Goal: Task Accomplishment & Management: Use online tool/utility

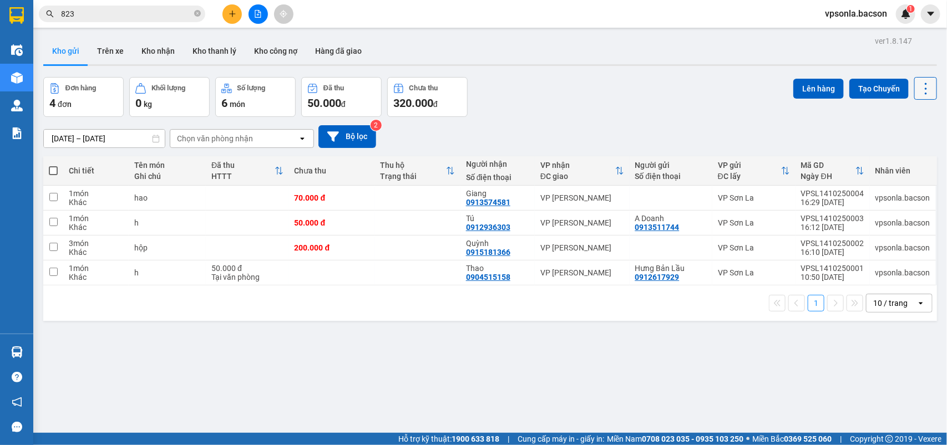
click at [924, 84] on icon at bounding box center [925, 89] width 2 height 12
click at [894, 162] on span "Làm mới" at bounding box center [898, 158] width 30 height 11
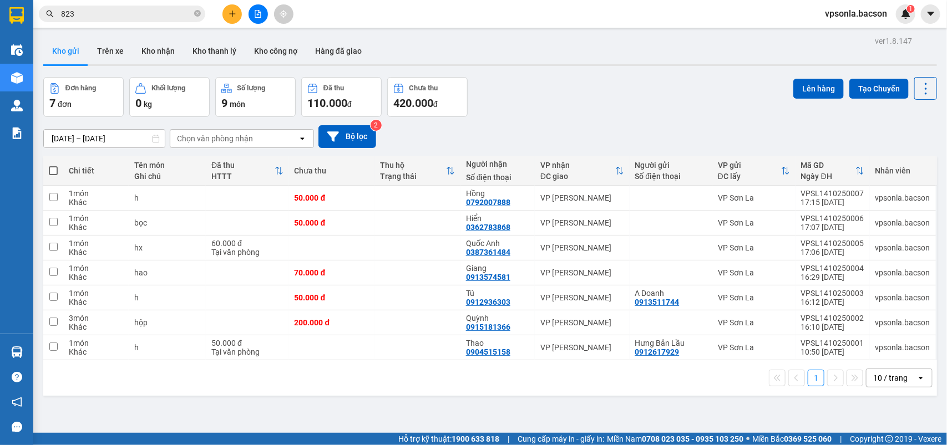
scroll to position [51, 0]
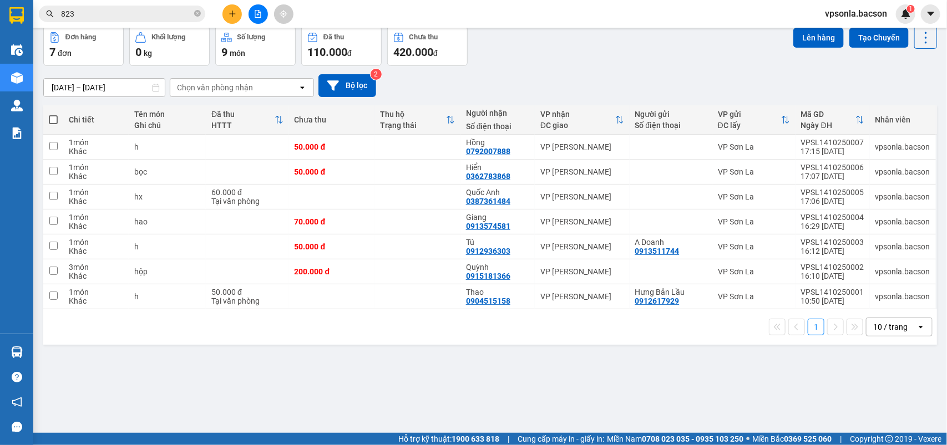
click at [140, 14] on input "823" at bounding box center [126, 14] width 131 height 12
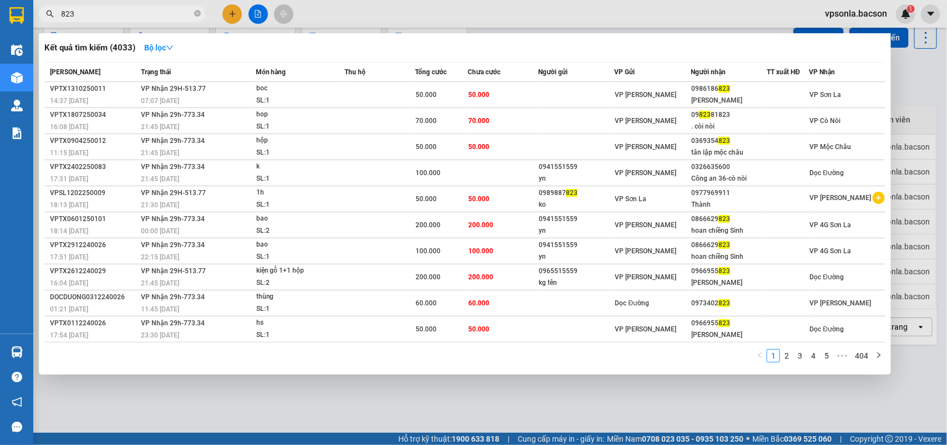
click at [140, 14] on input "823" at bounding box center [126, 14] width 131 height 12
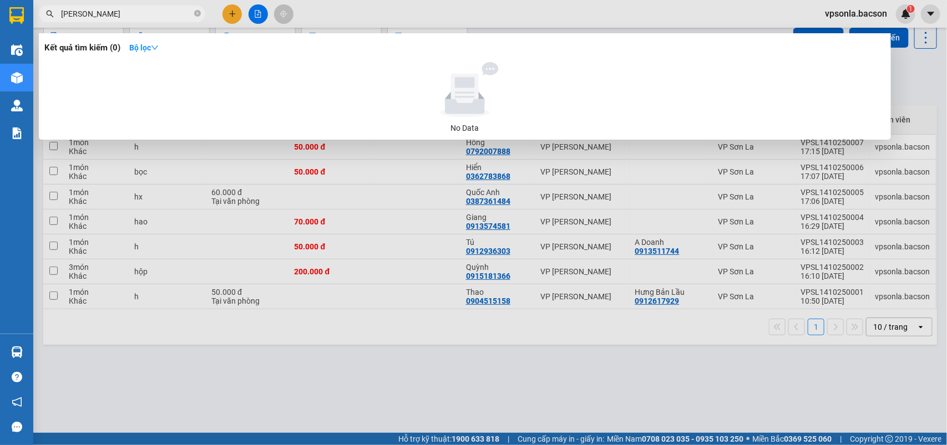
click at [114, 18] on input "[PERSON_NAME]" at bounding box center [126, 14] width 131 height 12
click at [79, 13] on input "yến ngân" at bounding box center [126, 14] width 131 height 12
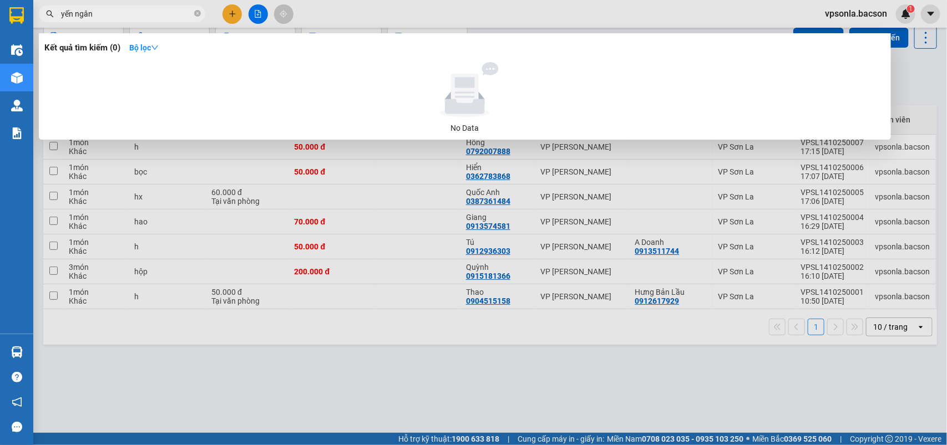
click at [79, 13] on input "yến ngân" at bounding box center [126, 14] width 131 height 12
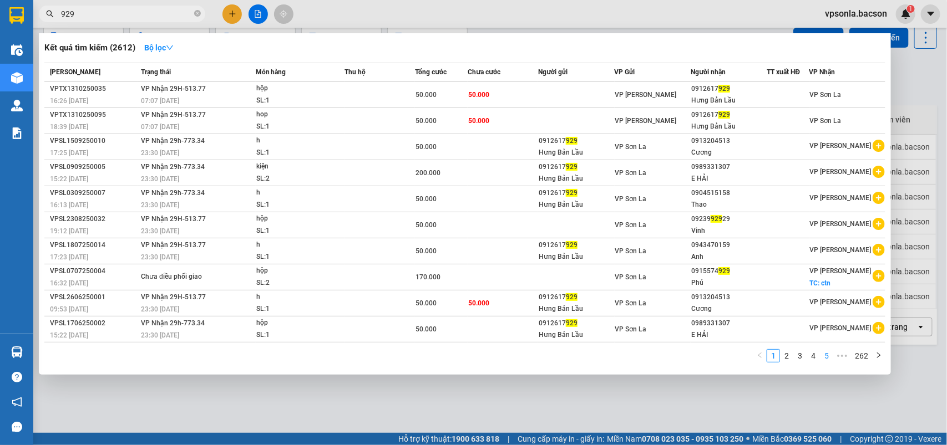
type input "929"
click at [824, 350] on link "5" at bounding box center [826, 356] width 12 height 12
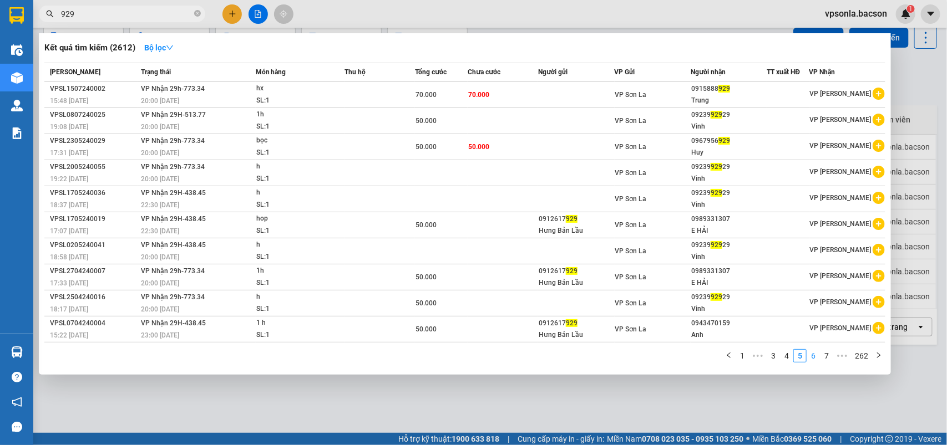
click at [816, 351] on link "6" at bounding box center [813, 356] width 12 height 12
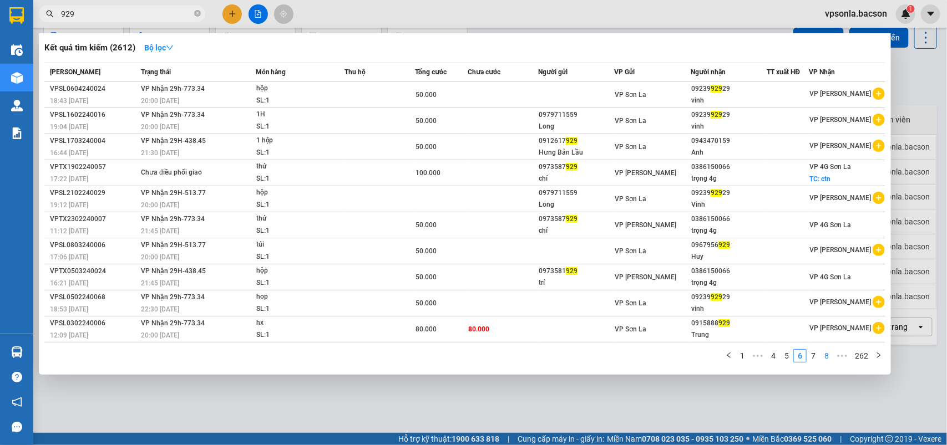
click at [830, 351] on link "8" at bounding box center [826, 356] width 12 height 12
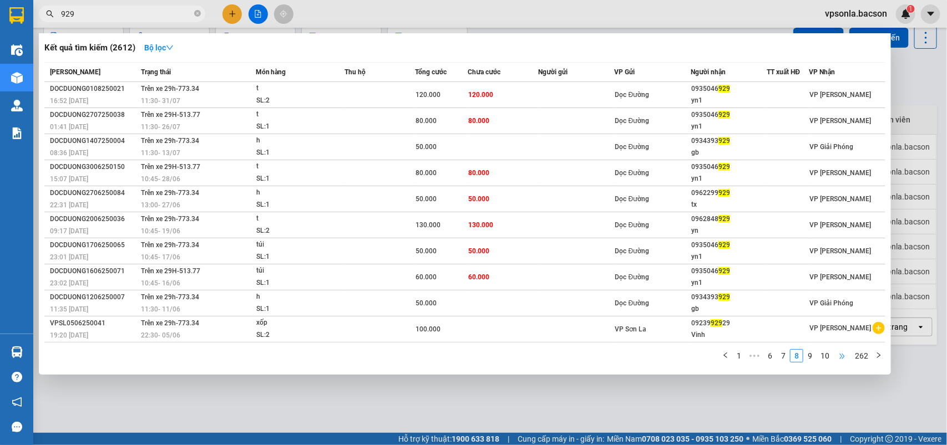
click at [839, 351] on span "•••" at bounding box center [842, 355] width 18 height 13
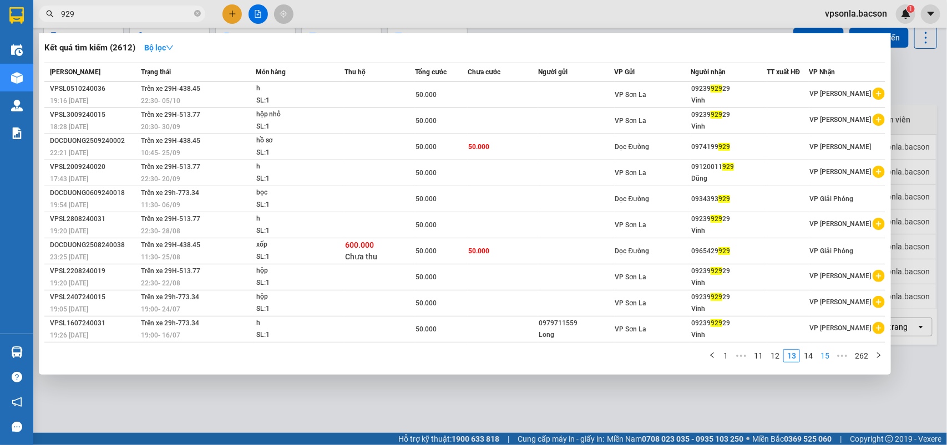
click at [825, 351] on link "15" at bounding box center [825, 356] width 16 height 12
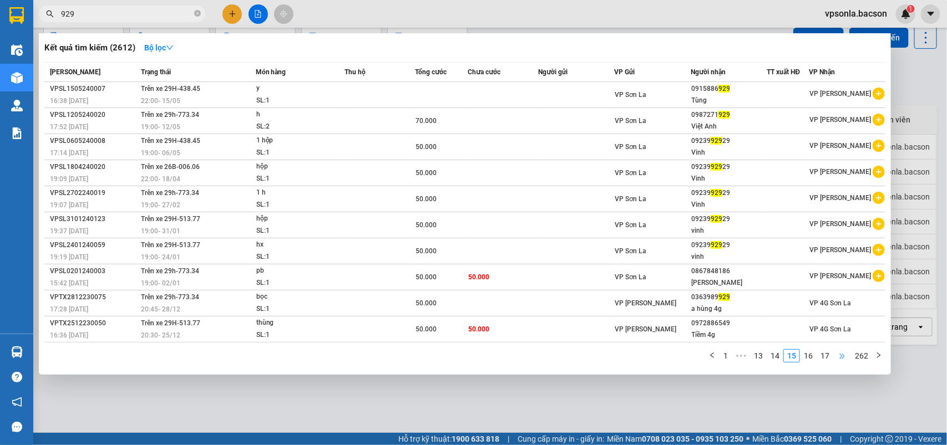
click at [835, 352] on span "•••" at bounding box center [842, 355] width 18 height 13
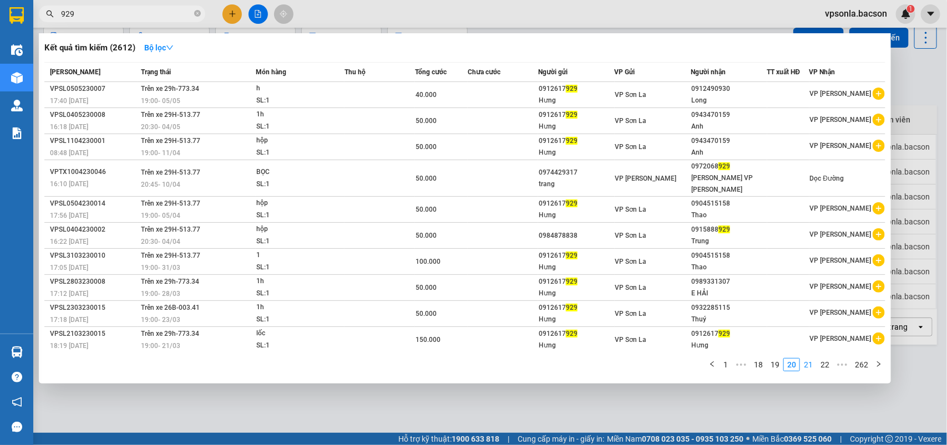
click at [807, 364] on link "21" at bounding box center [808, 365] width 16 height 12
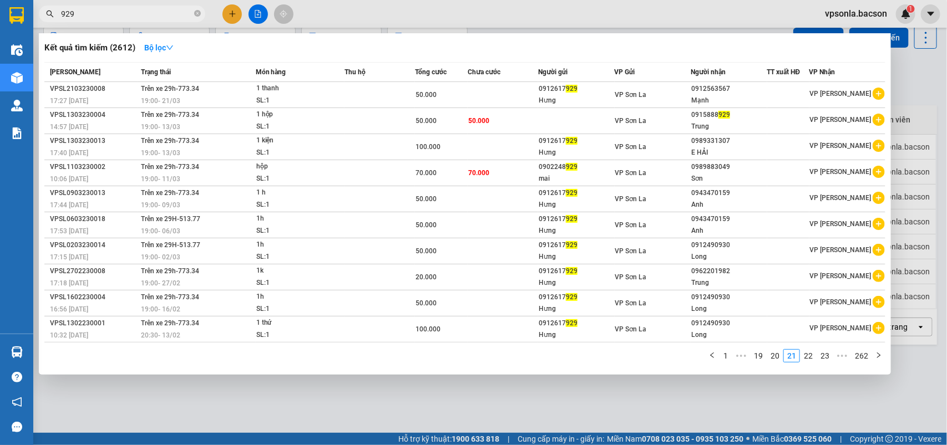
click at [819, 364] on div "1 ••• 19 20 21 22 23 ••• 262" at bounding box center [464, 359] width 841 height 20
click at [831, 364] on div "1 ••• 19 20 21 22 23 ••• 262" at bounding box center [464, 359] width 841 height 20
click at [828, 354] on link "23" at bounding box center [825, 356] width 16 height 12
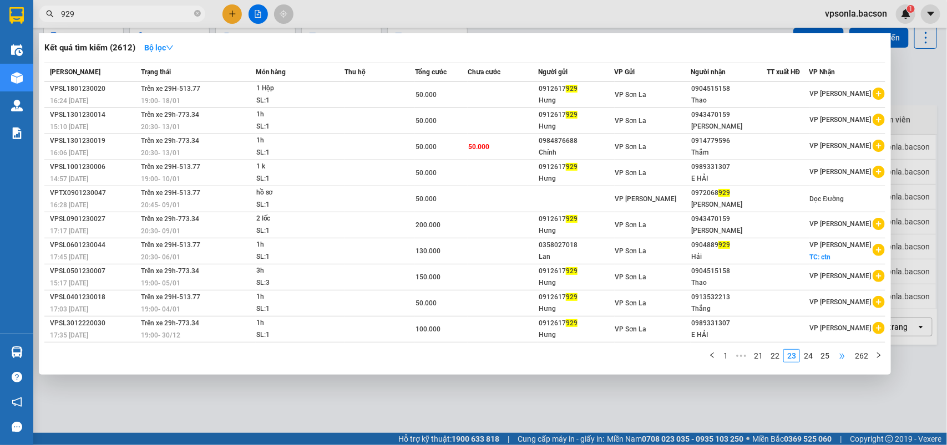
click at [833, 350] on span "•••" at bounding box center [842, 355] width 18 height 13
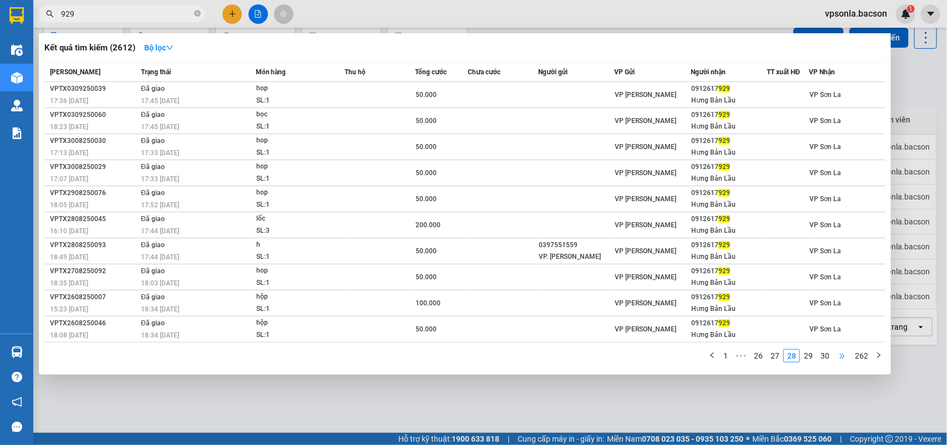
click at [833, 350] on span "•••" at bounding box center [842, 355] width 18 height 13
click at [839, 350] on span "•••" at bounding box center [842, 355] width 18 height 13
click at [830, 350] on link "40" at bounding box center [825, 356] width 16 height 12
click at [858, 350] on link "262" at bounding box center [861, 356] width 20 height 12
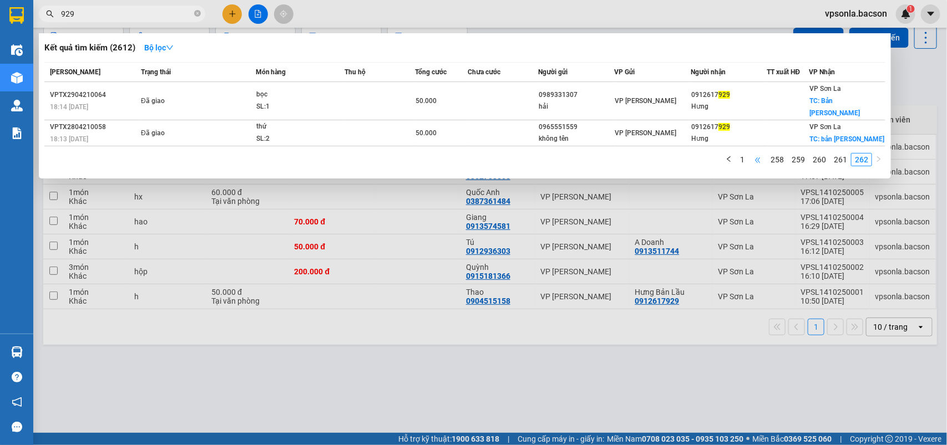
click at [763, 153] on span "•••" at bounding box center [758, 159] width 18 height 13
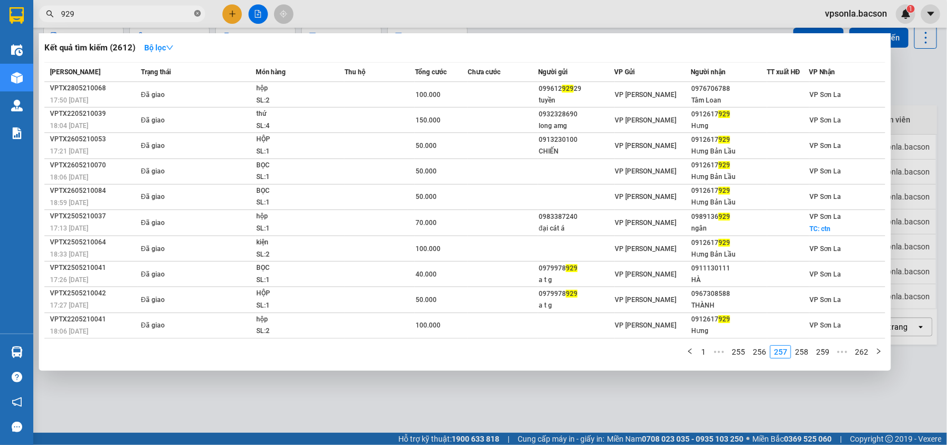
click at [198, 15] on icon "close-circle" at bounding box center [197, 13] width 7 height 7
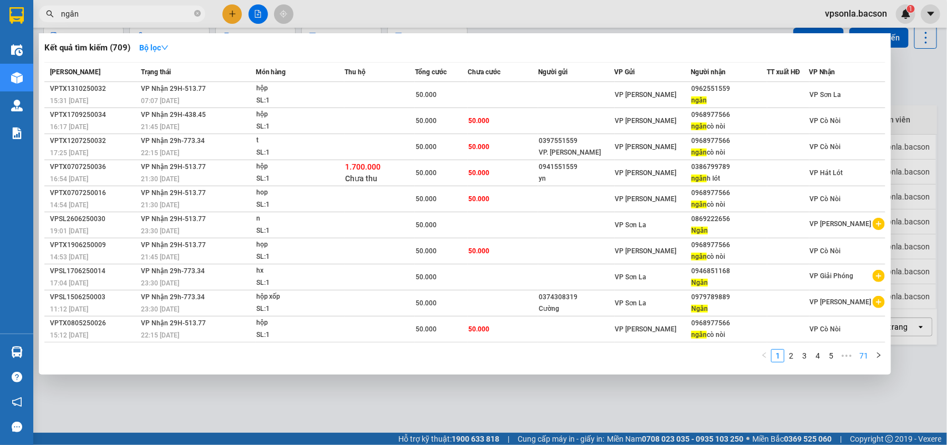
type input "ngân"
click at [861, 350] on link "71" at bounding box center [864, 356] width 16 height 12
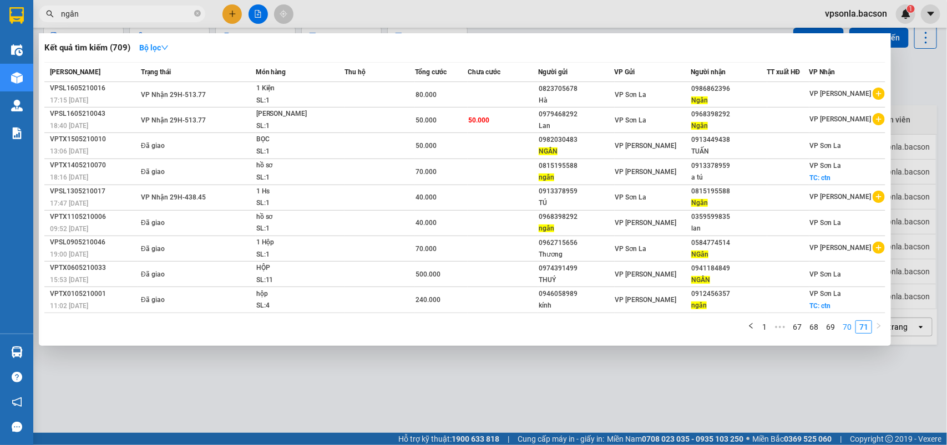
click at [847, 326] on link "70" at bounding box center [847, 327] width 16 height 12
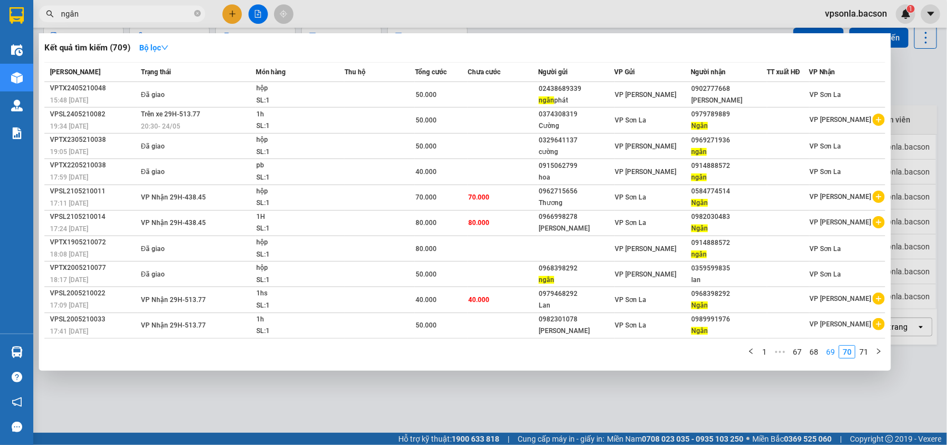
click at [832, 352] on link "69" at bounding box center [830, 352] width 16 height 12
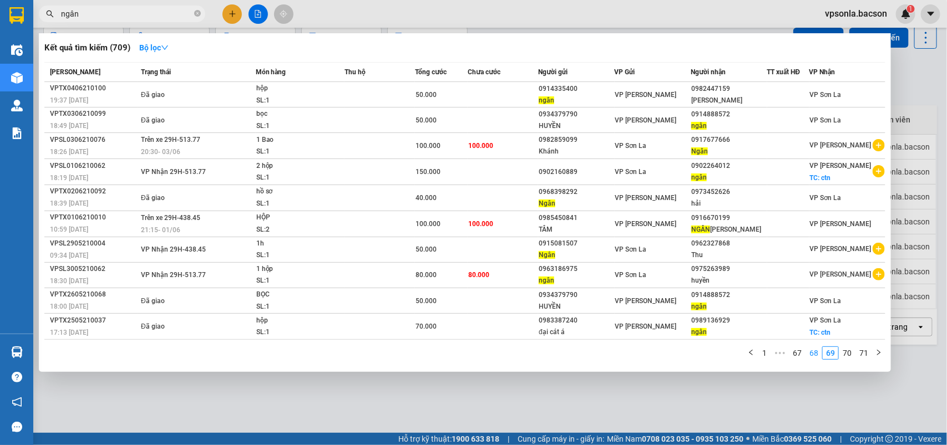
click at [812, 352] on link "68" at bounding box center [814, 353] width 16 height 12
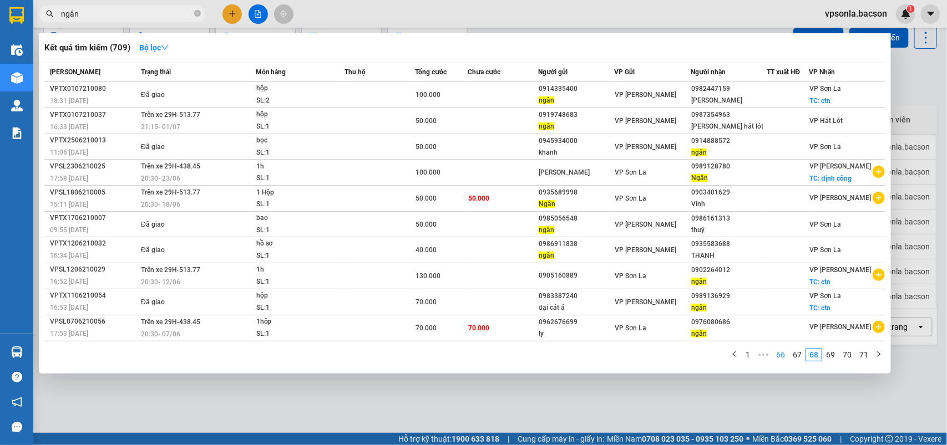
click at [779, 349] on link "66" at bounding box center [780, 355] width 16 height 12
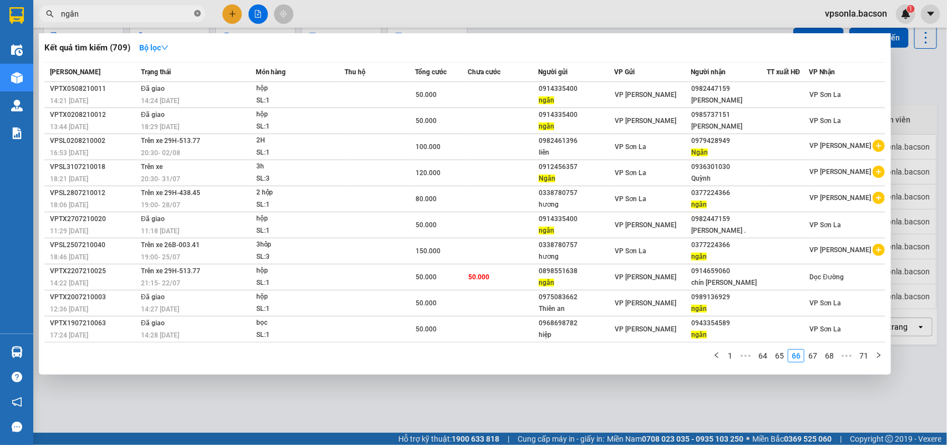
click at [197, 17] on icon "close-circle" at bounding box center [197, 13] width 7 height 7
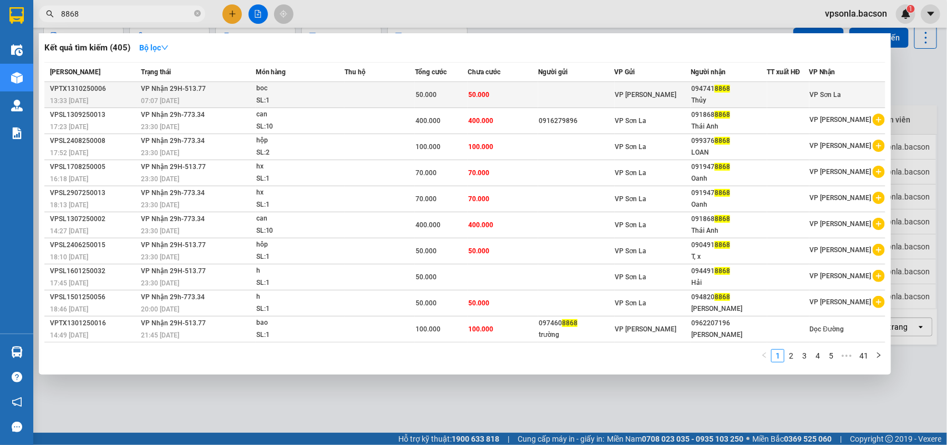
type input "8868"
click at [738, 95] on div "Thủy" at bounding box center [728, 101] width 75 height 12
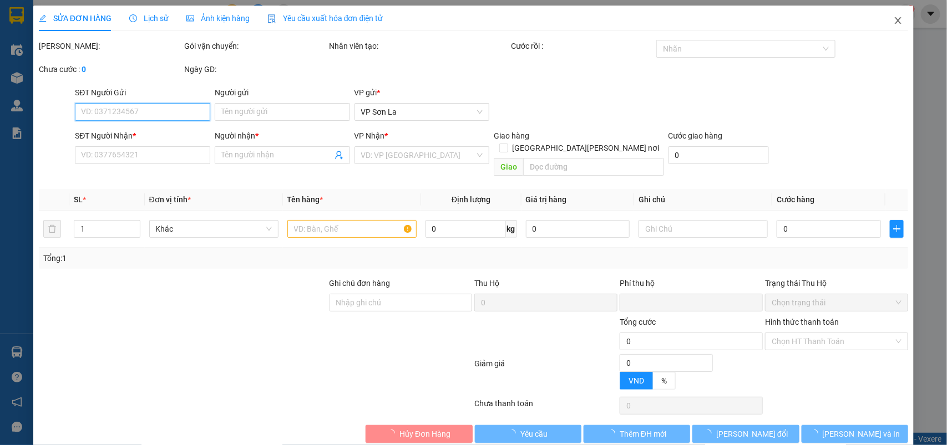
type input "0947418868"
type input "Thủy"
type input "0"
type input "50.000"
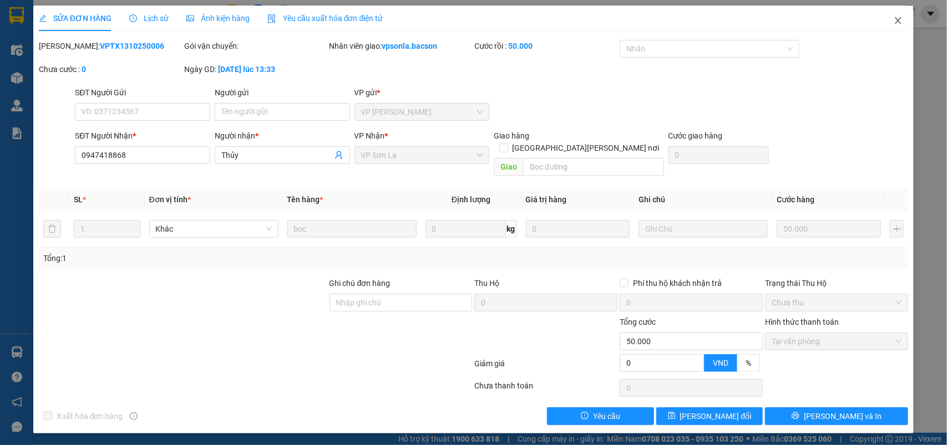
click at [899, 17] on icon "close" at bounding box center [897, 20] width 9 height 9
click at [899, 17] on div "1" at bounding box center [905, 13] width 19 height 19
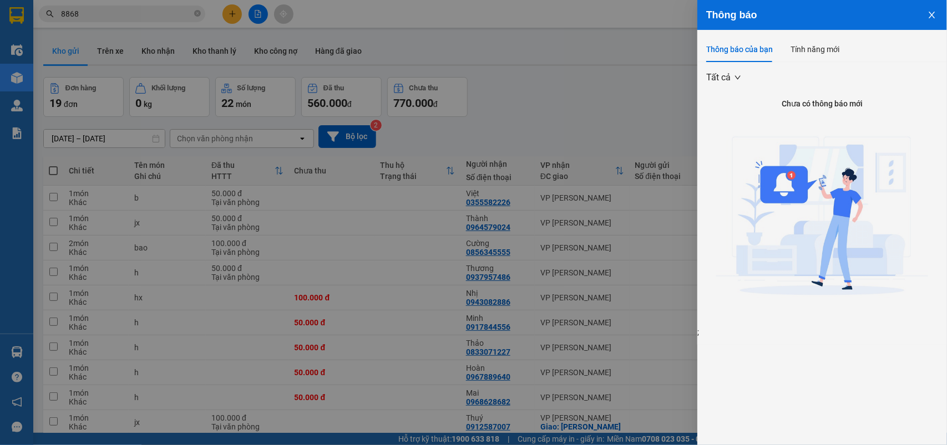
click at [167, 48] on div at bounding box center [473, 222] width 947 height 445
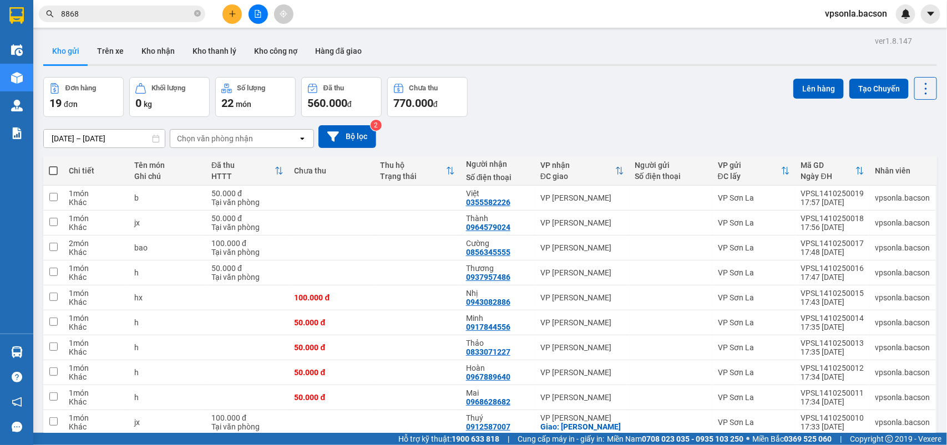
click at [167, 48] on button "Kho nhận" at bounding box center [158, 51] width 51 height 27
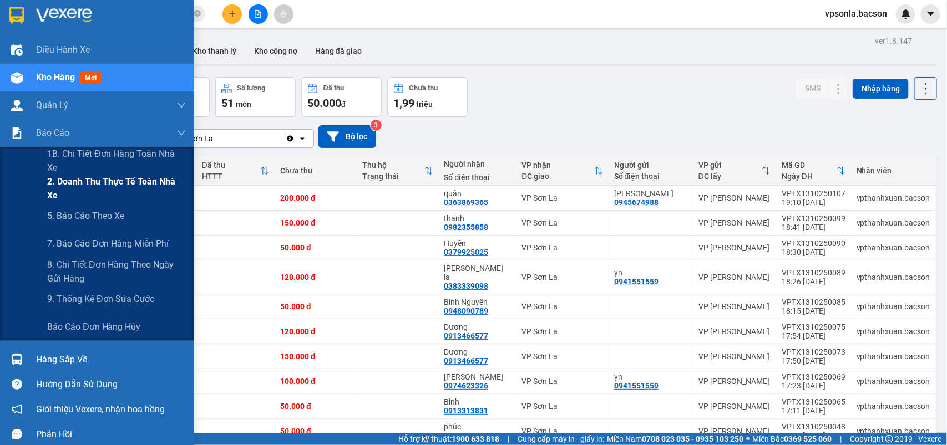
click at [90, 193] on span "2. Doanh thu thực tế toàn nhà xe" at bounding box center [116, 189] width 139 height 28
